Goal: Task Accomplishment & Management: Use online tool/utility

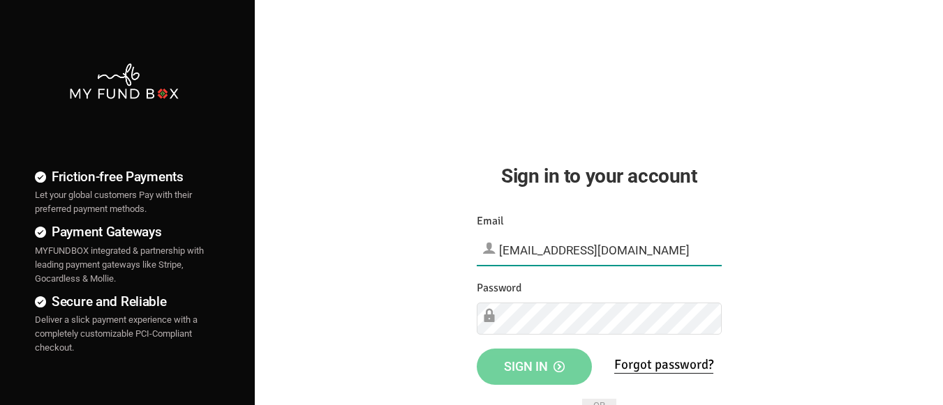
type input "[EMAIL_ADDRESS][DOMAIN_NAME]"
click at [534, 366] on span "Sign in" at bounding box center [534, 366] width 61 height 15
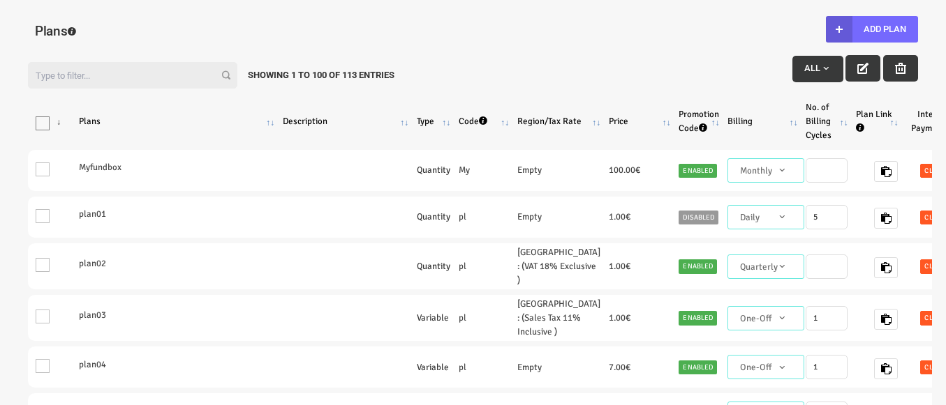
select select "100"
click at [871, 29] on button "Add Plan" at bounding box center [872, 29] width 92 height 27
type input "100"
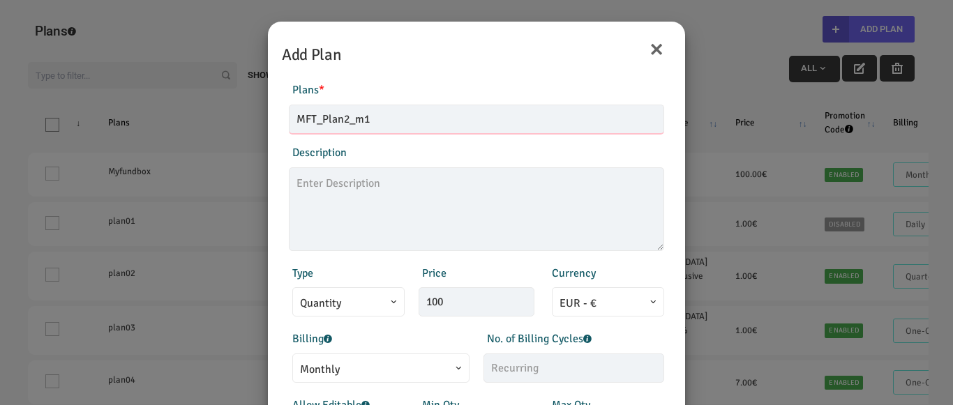
type input "MFT_Plan2_m1"
type textarea "MFT_Plan2_description"
click at [374, 368] on span "Monthly" at bounding box center [381, 369] width 162 height 17
type input "99.00"
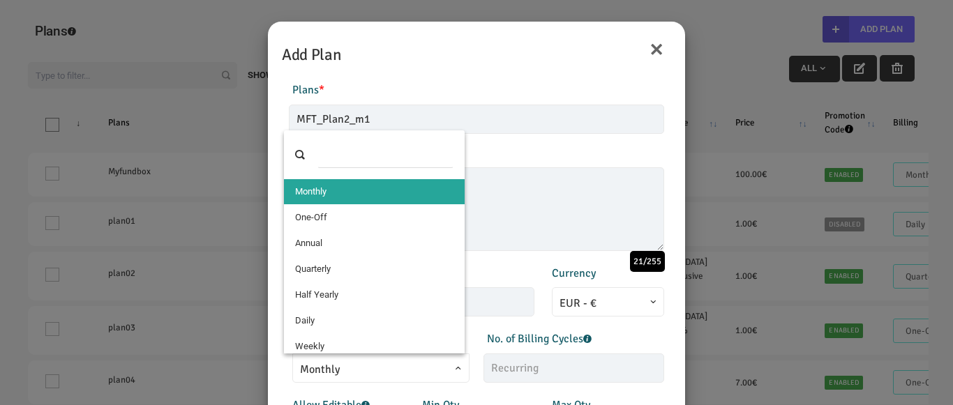
select select "4"
type input "1"
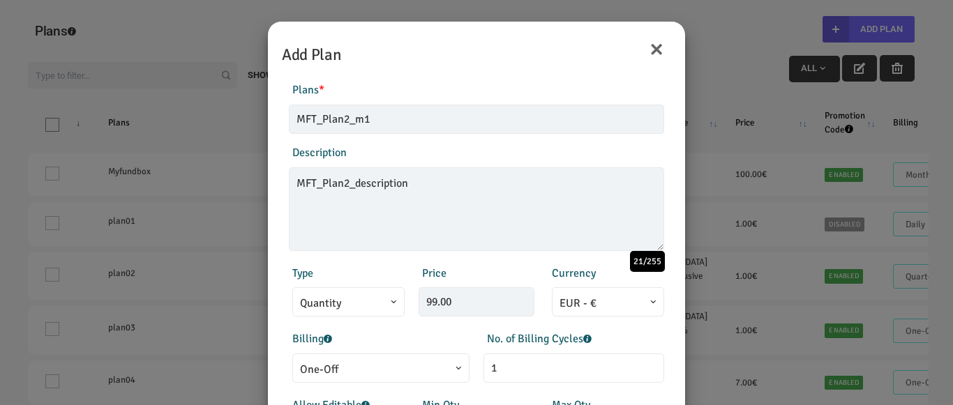
scroll to position [281, 0]
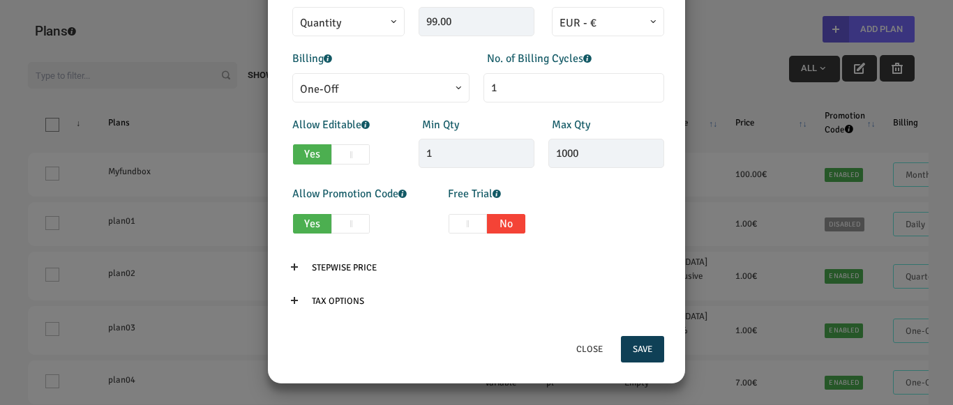
click at [636, 350] on button "Save" at bounding box center [642, 349] width 43 height 27
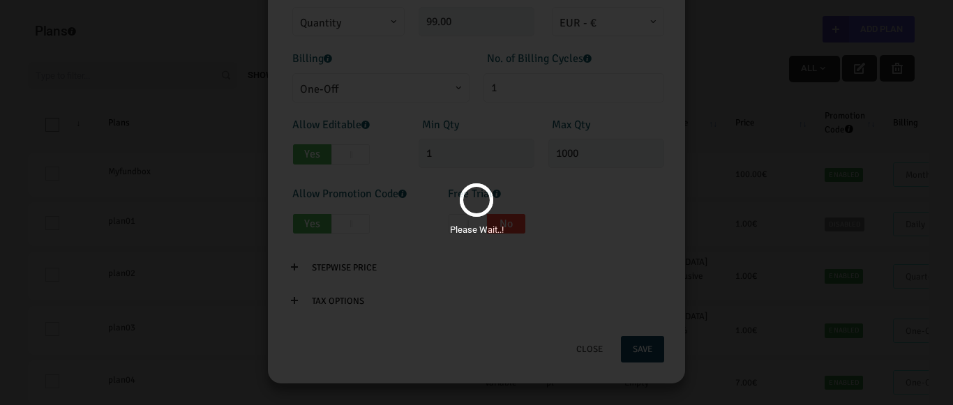
click at [578, 343] on div "Please Wait..!" at bounding box center [476, 202] width 953 height 405
click at [529, 261] on div "Please Wait..!" at bounding box center [476, 202] width 953 height 405
